Goal: Task Accomplishment & Management: Complete application form

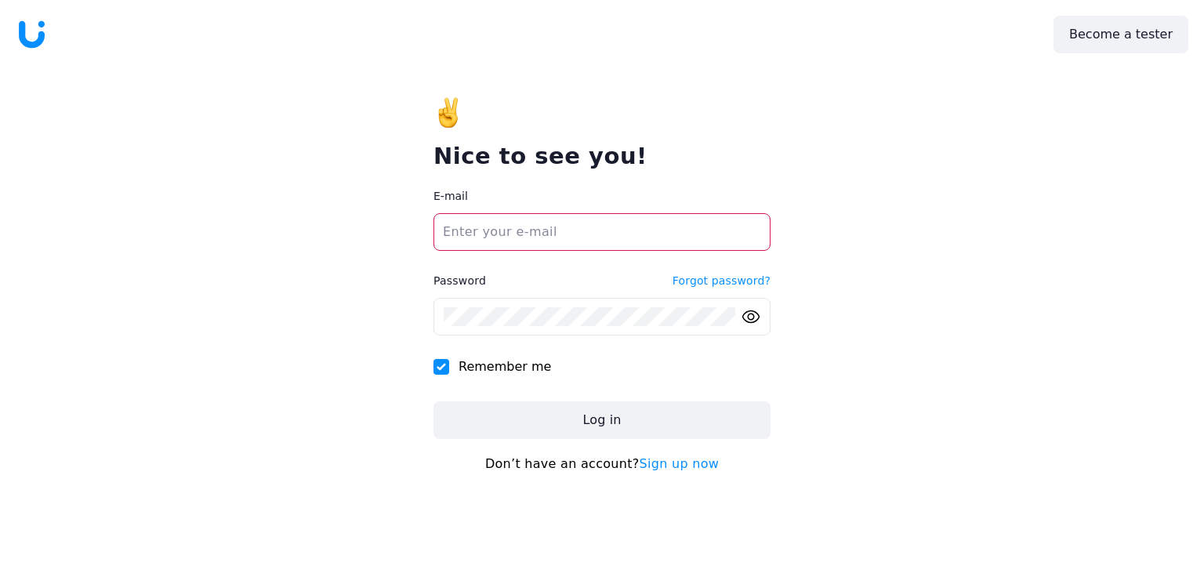
click at [38, 34] on icon at bounding box center [32, 35] width 32 height 32
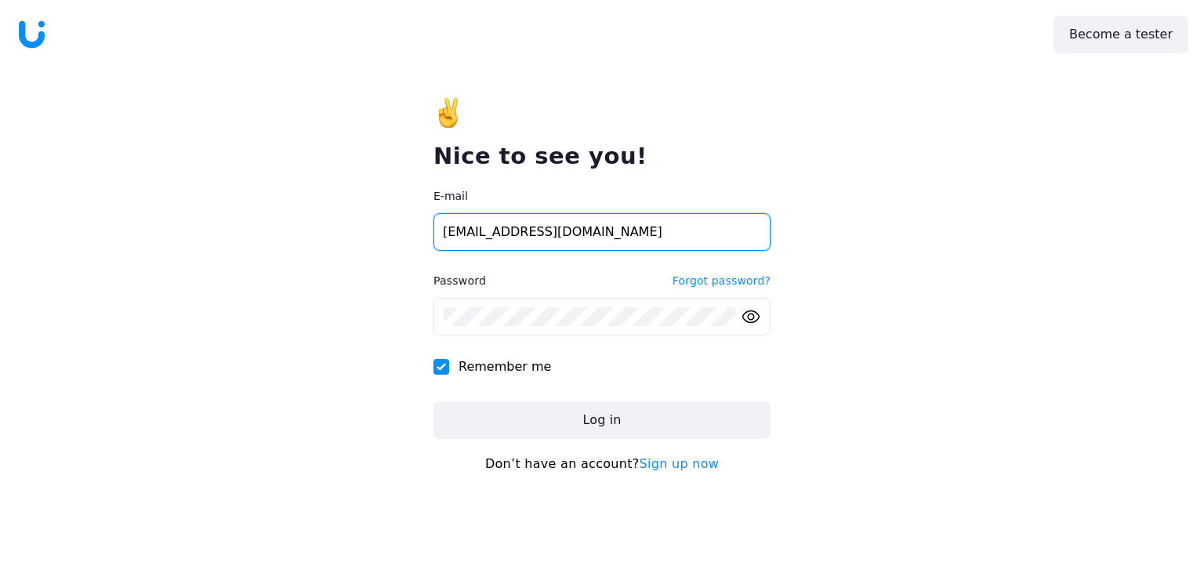
type input "[EMAIL_ADDRESS][DOMAIN_NAME]"
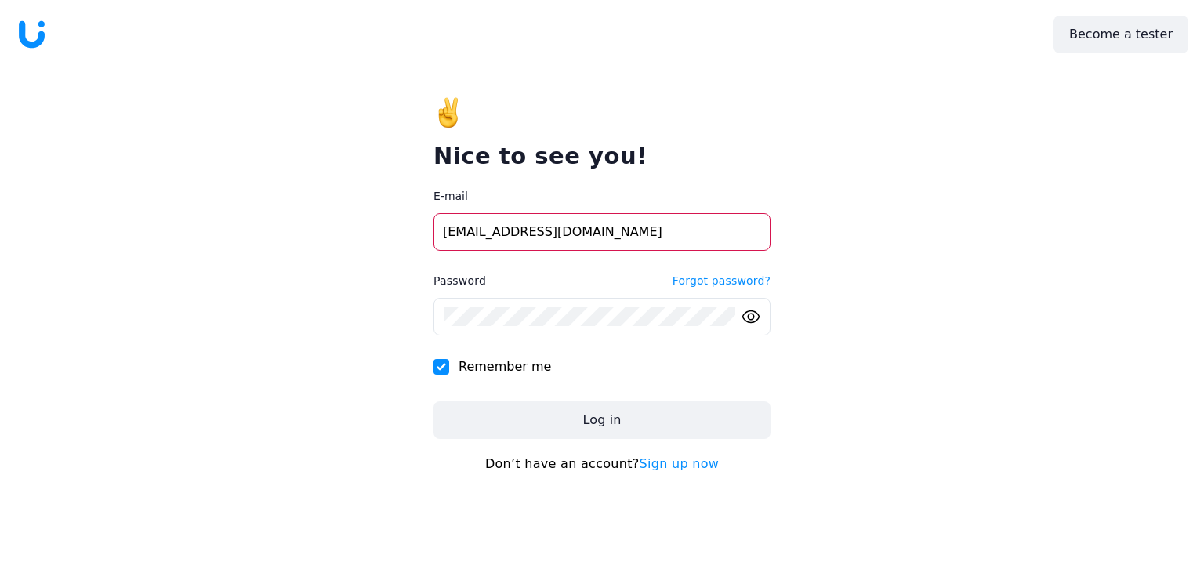
click at [684, 465] on link "Sign up now" at bounding box center [680, 463] width 80 height 15
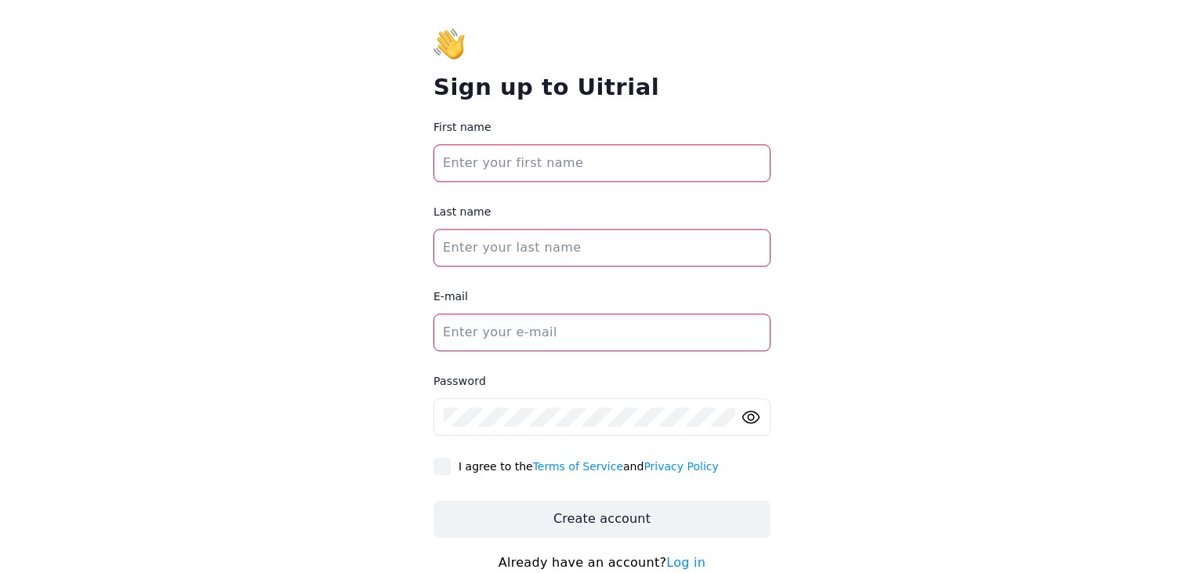
scroll to position [122, 0]
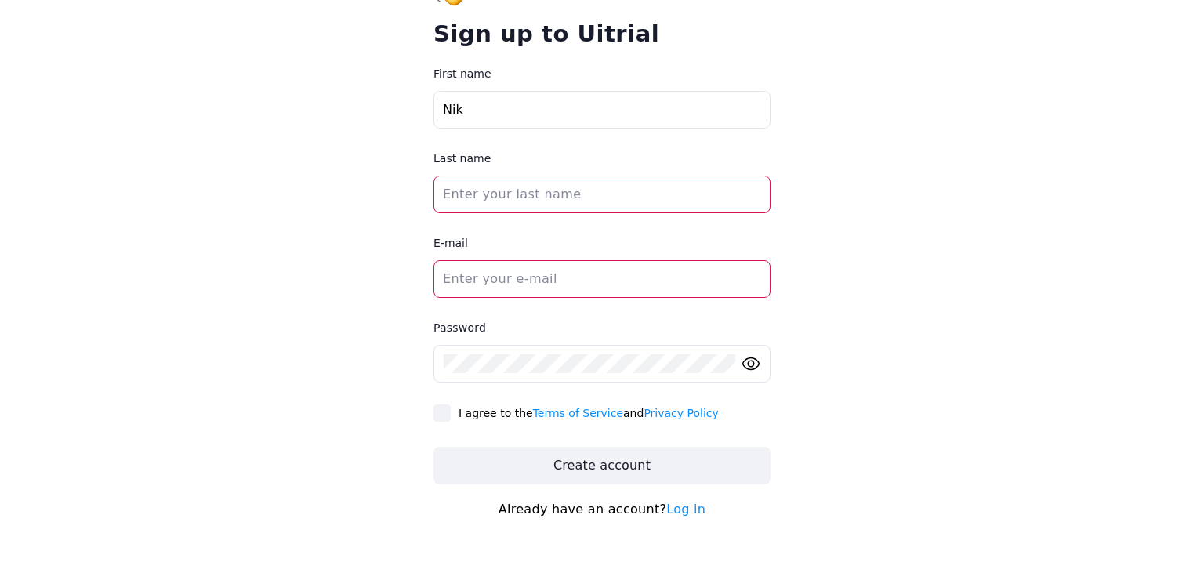
type input "Nik"
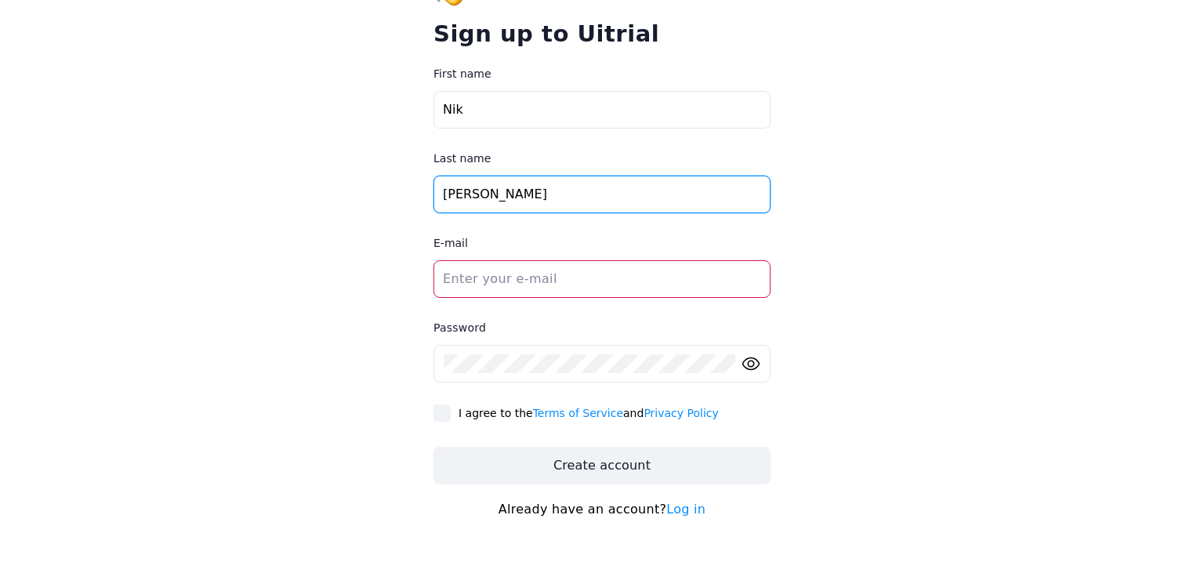
type input "[PERSON_NAME]"
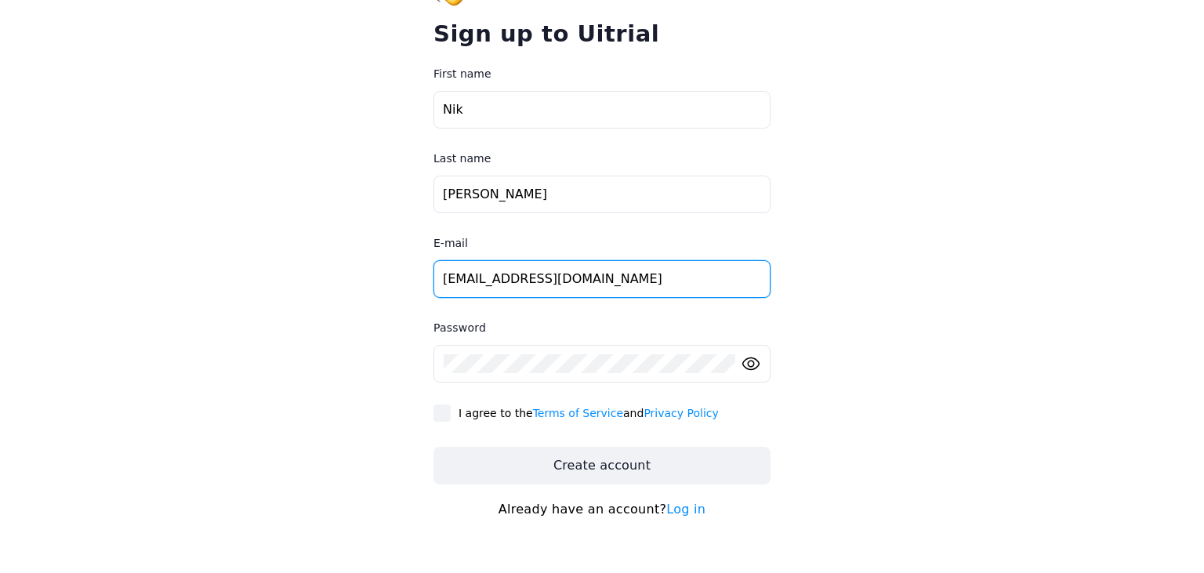
type input "[EMAIL_ADDRESS][DOMAIN_NAME]"
click at [579, 292] on input "[EMAIL_ADDRESS][DOMAIN_NAME]" at bounding box center [601, 279] width 337 height 38
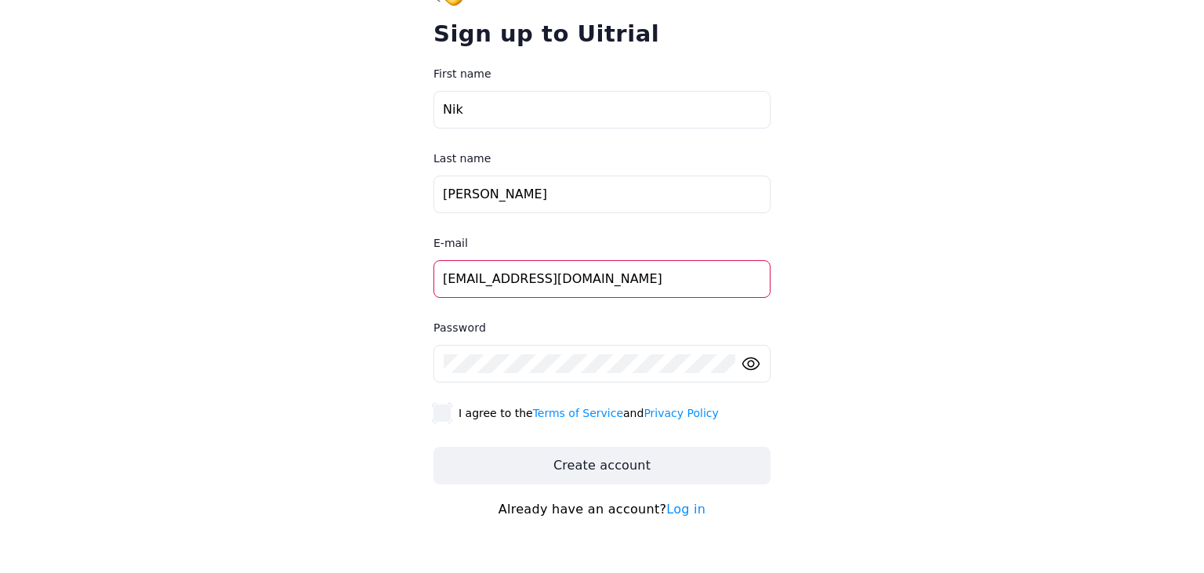
click at [447, 412] on input "I agree to the Terms of Service and Privacy Policy" at bounding box center [441, 412] width 17 height 17
checkbox input "true"
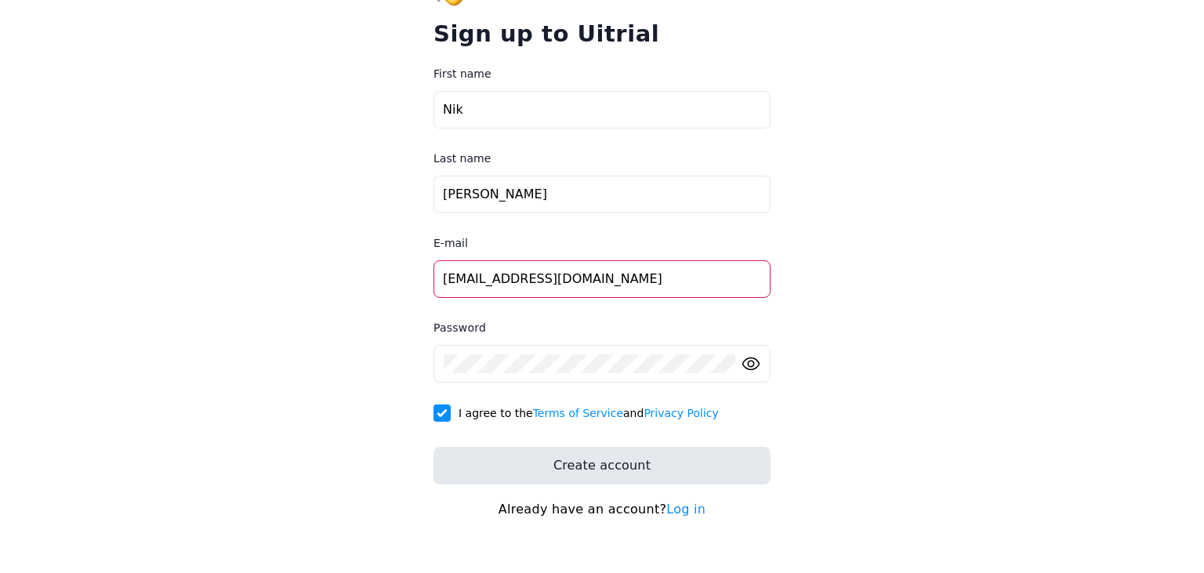
click at [546, 469] on button "Create account" at bounding box center [601, 466] width 337 height 38
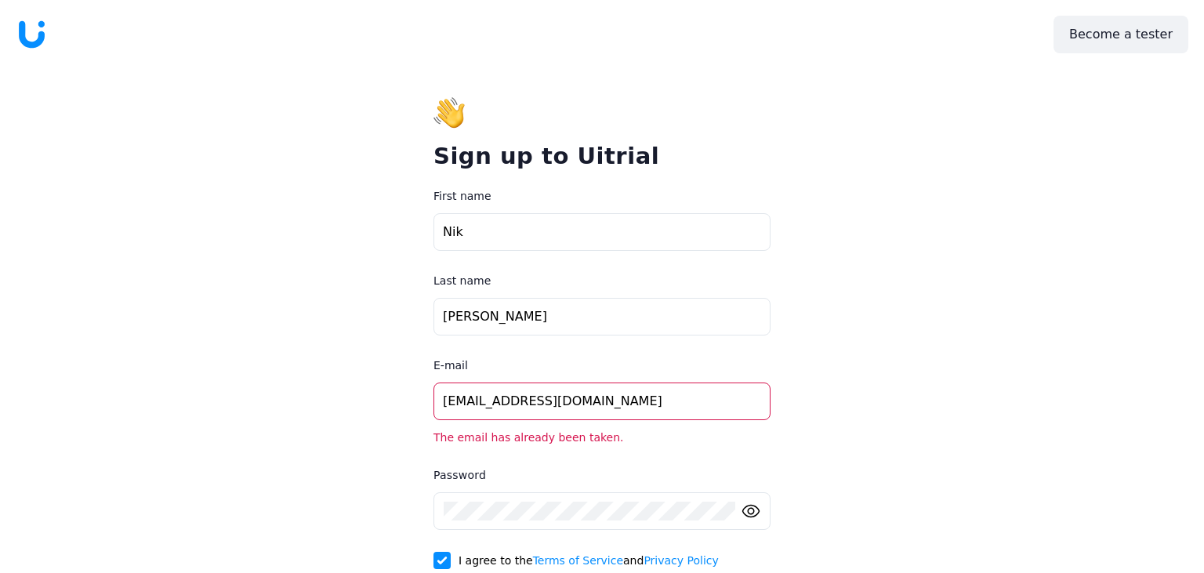
scroll to position [147, 0]
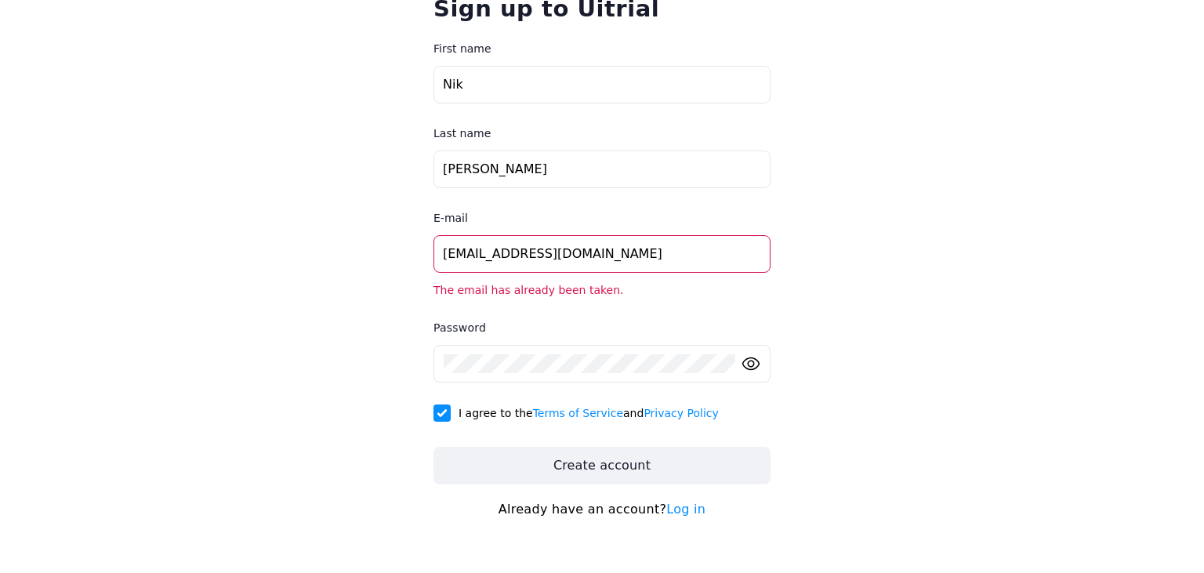
click at [673, 502] on link "Log in" at bounding box center [685, 509] width 39 height 15
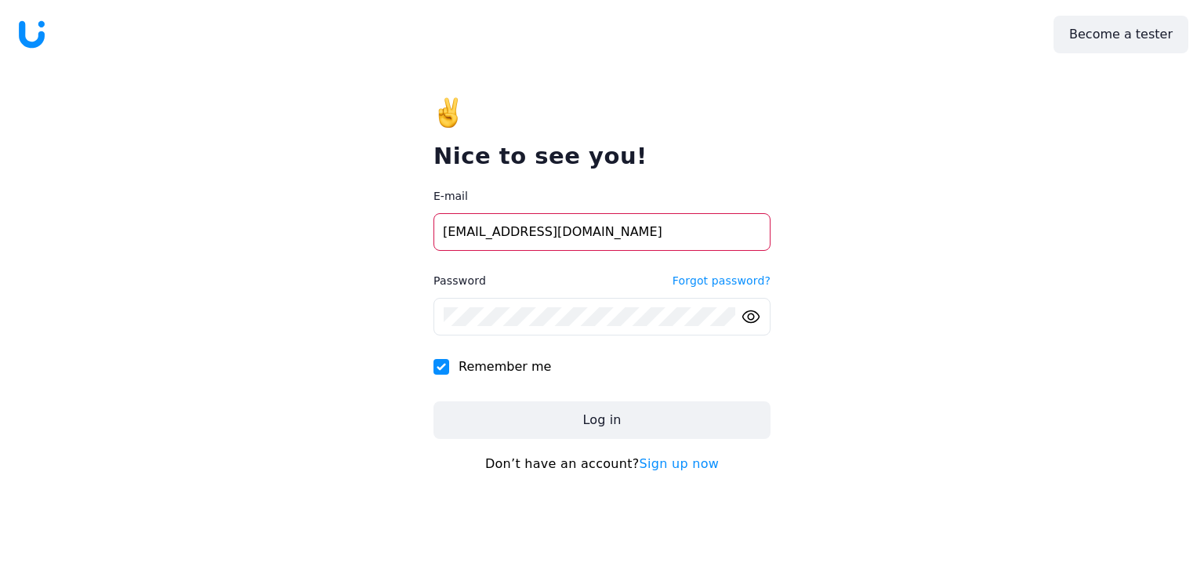
type input "[EMAIL_ADDRESS][DOMAIN_NAME]"
click at [738, 285] on link "Forgot password?" at bounding box center [722, 281] width 98 height 16
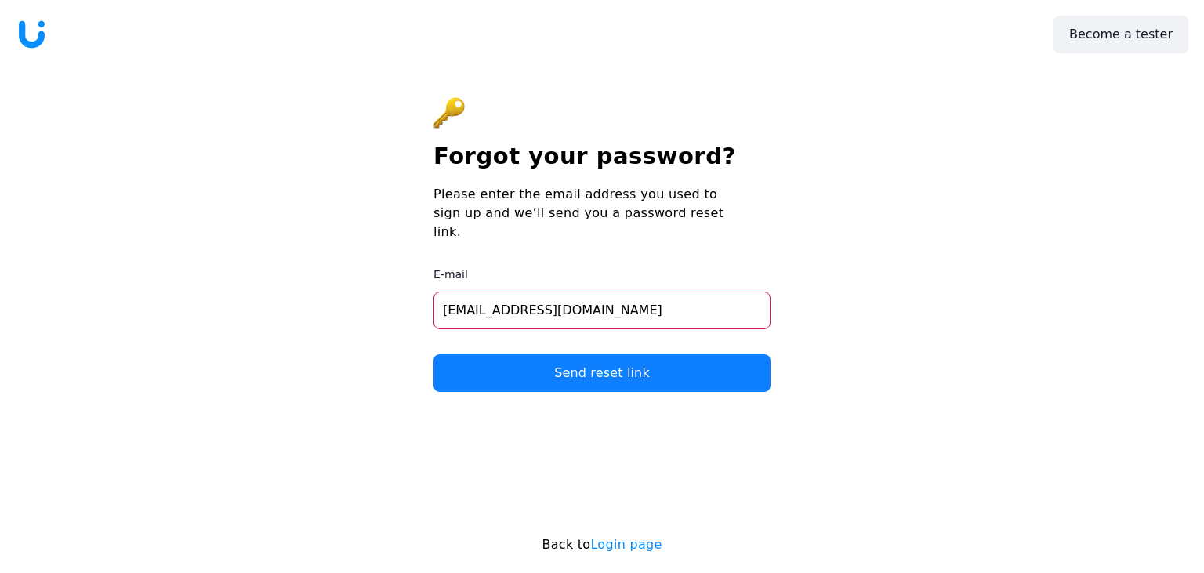
type input "[EMAIL_ADDRESS][DOMAIN_NAME]"
click at [593, 354] on button "Send reset link" at bounding box center [601, 373] width 337 height 38
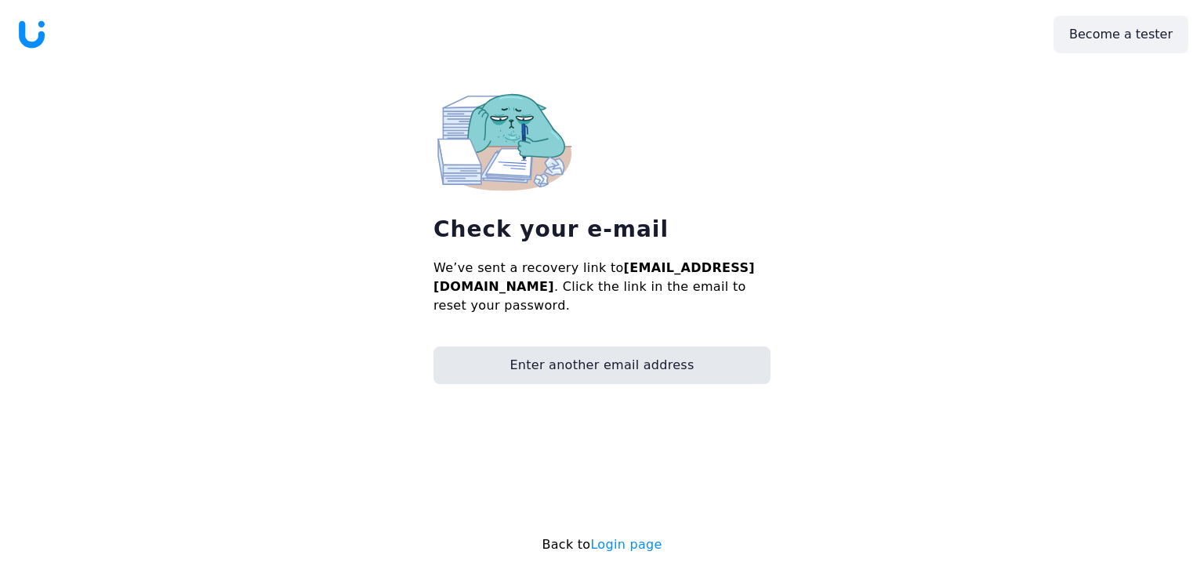
click at [626, 350] on button "Enter another email address" at bounding box center [601, 365] width 337 height 38
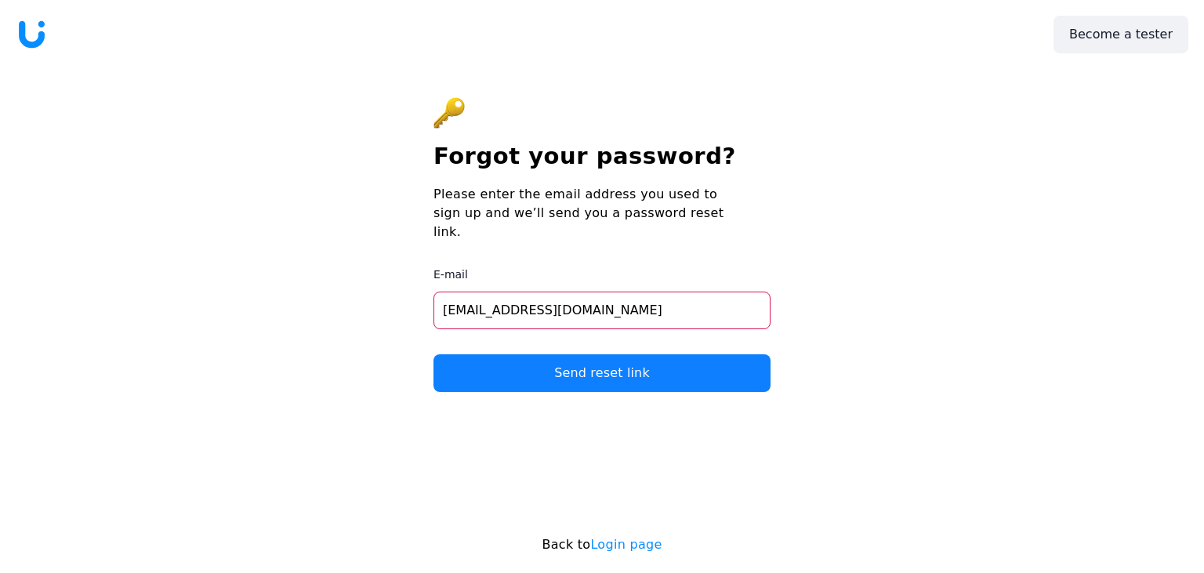
type input "[EMAIL_ADDRESS][DOMAIN_NAME]"
click at [568, 369] on button "Send reset link" at bounding box center [601, 373] width 337 height 38
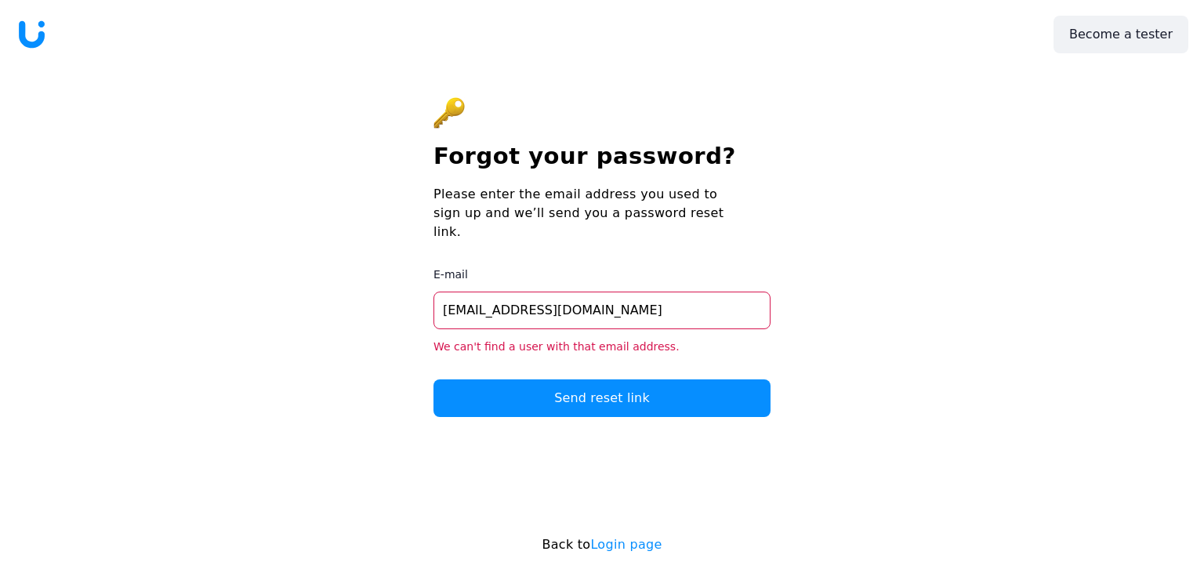
click at [33, 34] on icon at bounding box center [32, 35] width 32 height 32
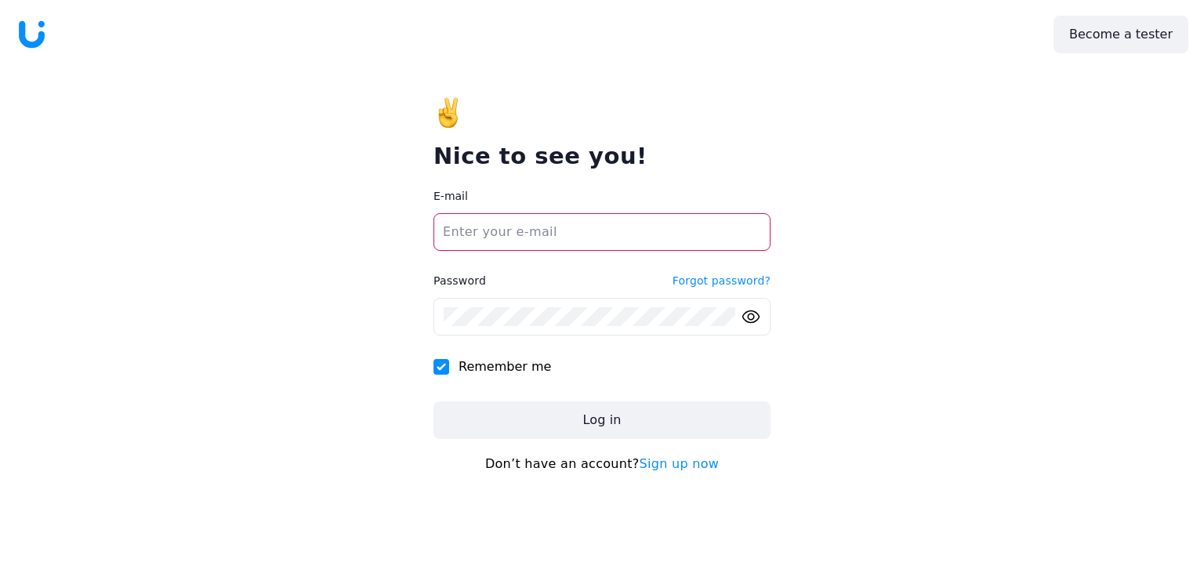
click at [671, 462] on link "Sign up now" at bounding box center [680, 463] width 80 height 15
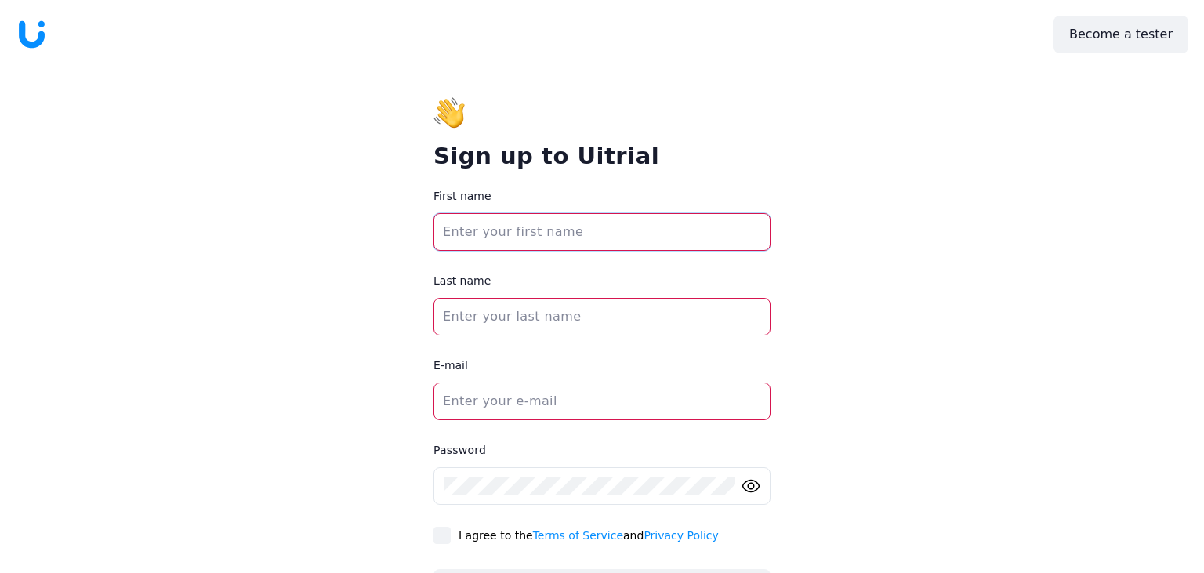
click at [531, 235] on input "First name" at bounding box center [601, 232] width 337 height 38
